Goal: Information Seeking & Learning: Learn about a topic

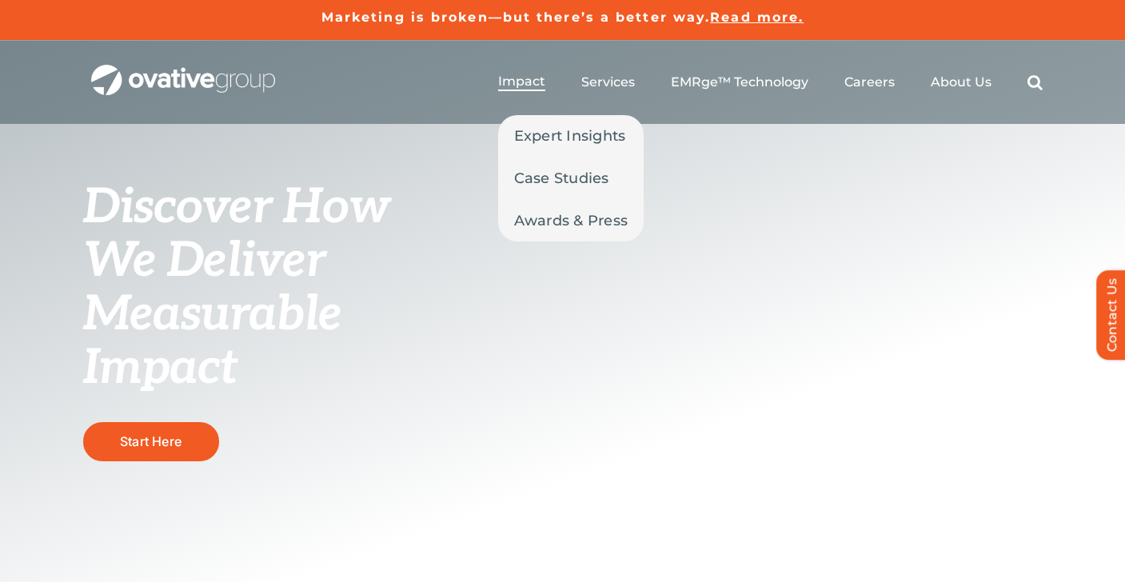
click at [532, 76] on span "Impact" at bounding box center [521, 82] width 47 height 16
click at [541, 140] on span "Expert Insights" at bounding box center [570, 136] width 112 height 22
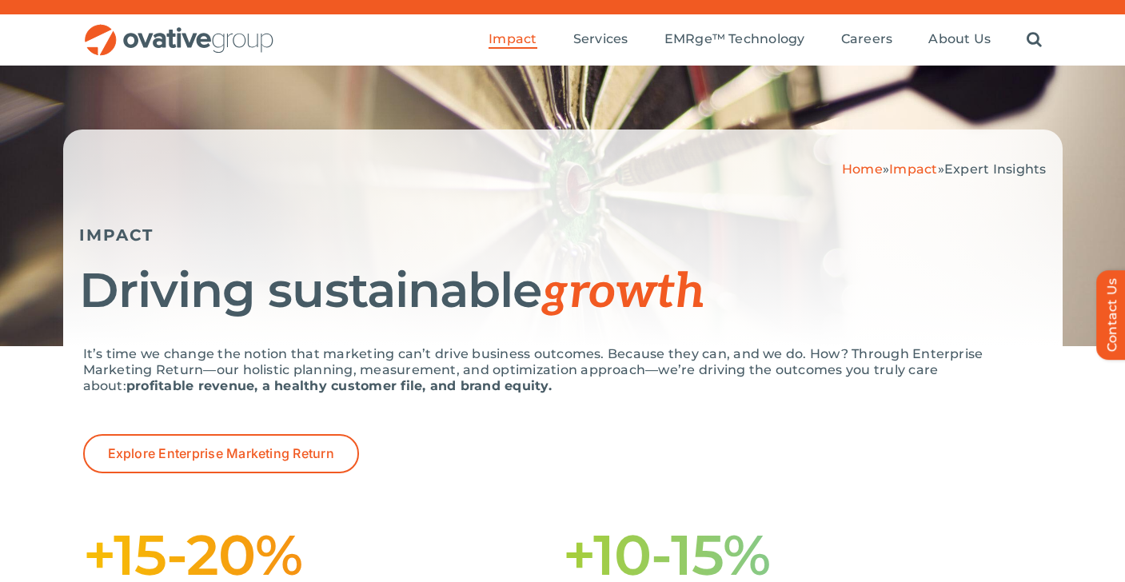
scroll to position [29, 0]
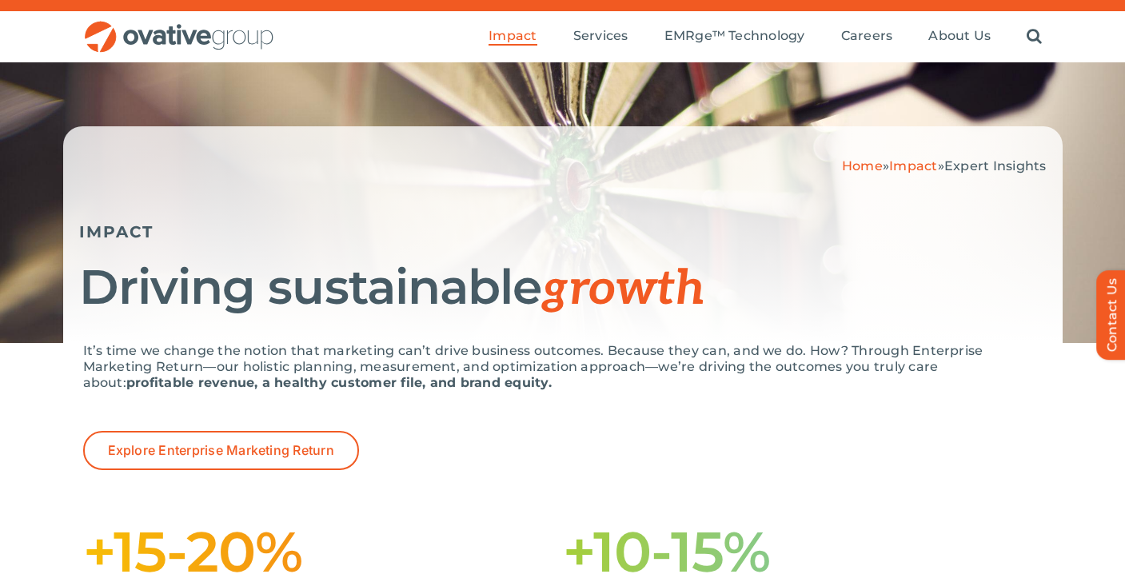
click at [813, 153] on div "Home » Impact » Expert Insights IMPACT Driving sustainable growth" at bounding box center [562, 234] width 999 height 217
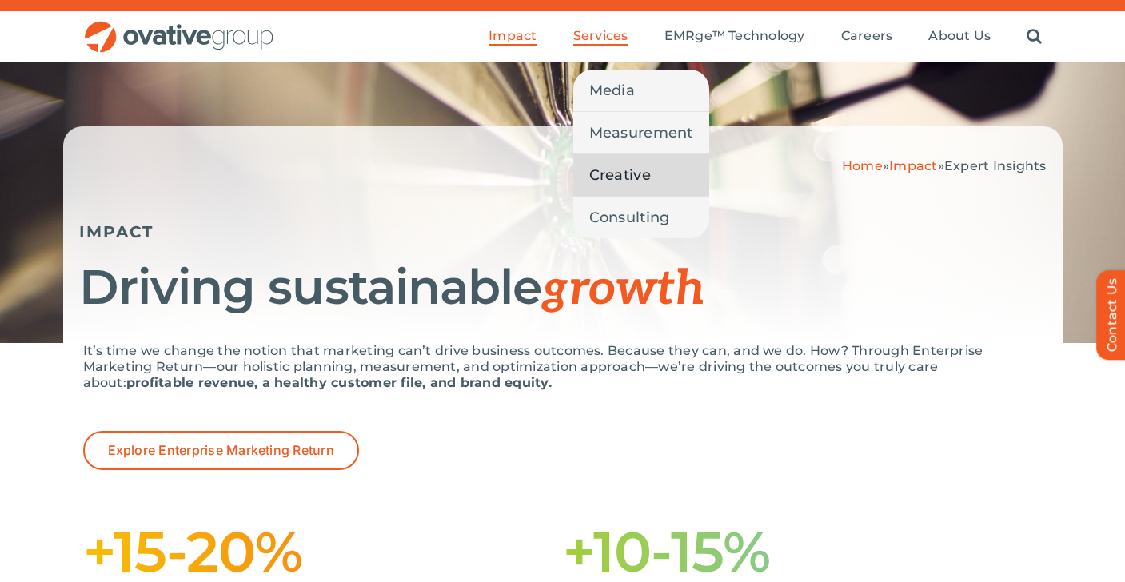
click at [619, 167] on span "Creative" at bounding box center [620, 175] width 62 height 22
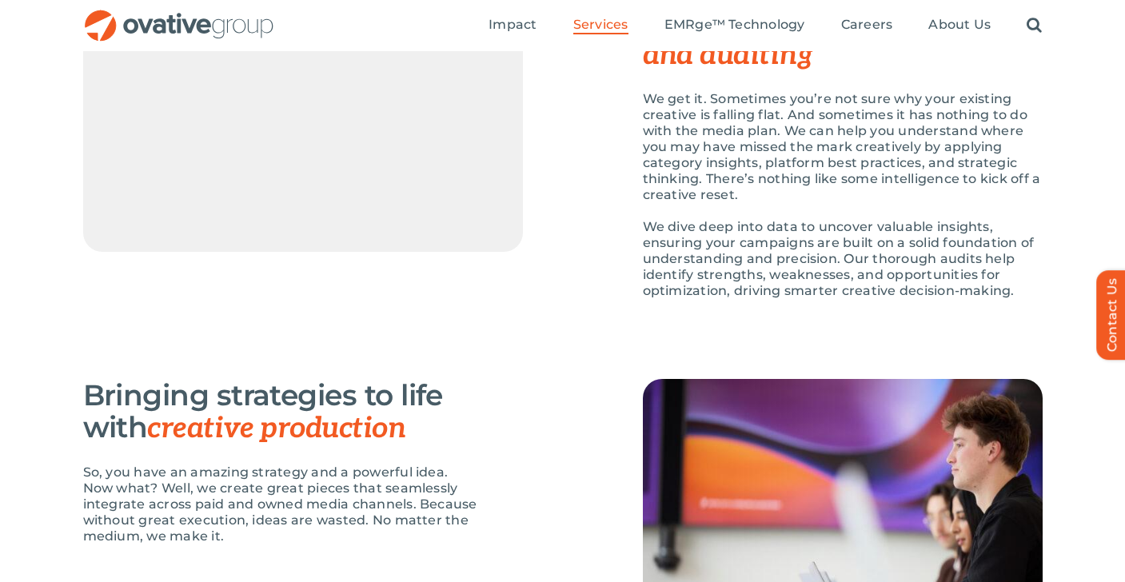
scroll to position [1719, 0]
